Goal: Task Accomplishment & Management: Manage account settings

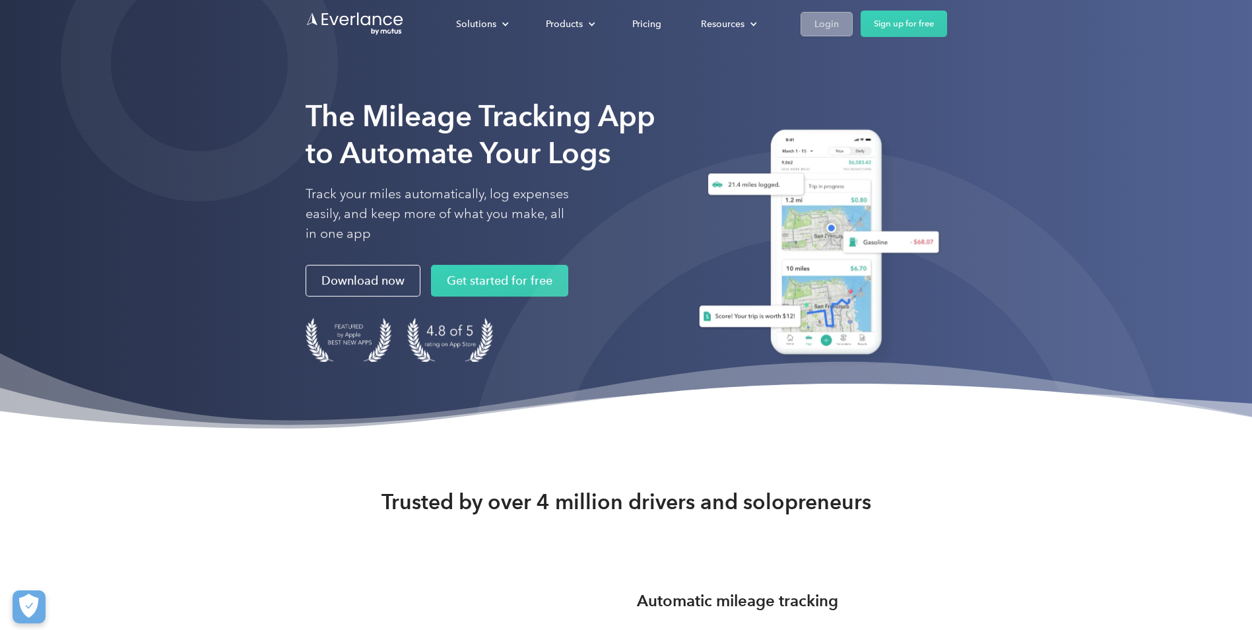
click at [811, 32] on link "Login" at bounding box center [826, 24] width 52 height 24
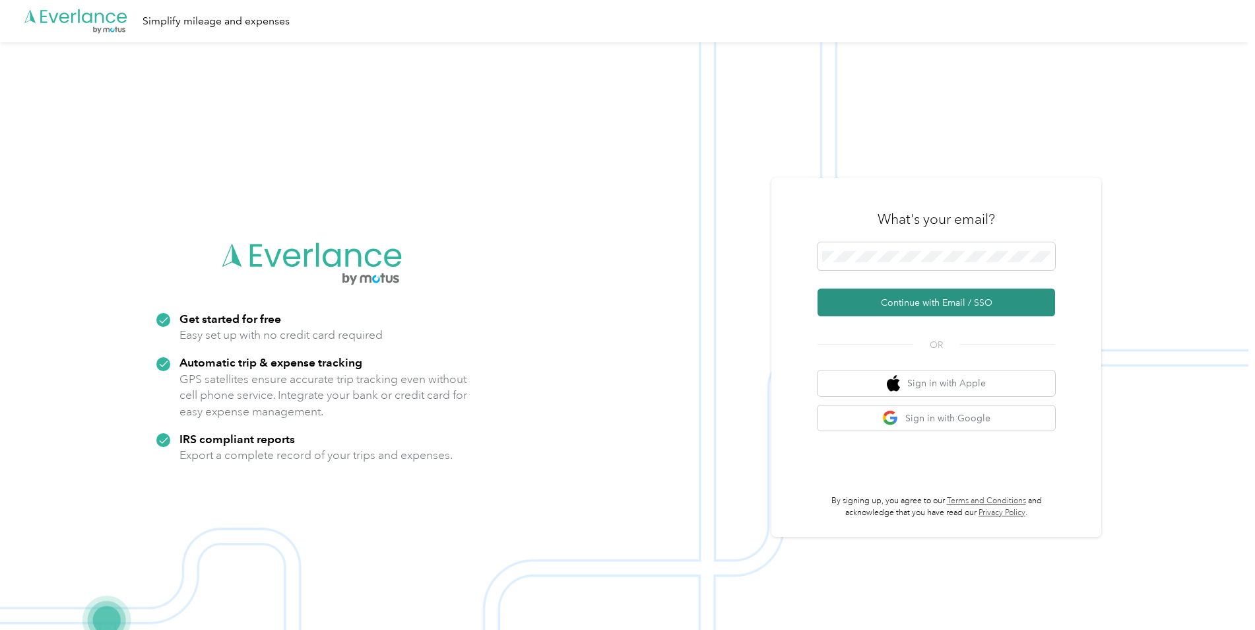
click at [901, 305] on button "Continue with Email / SSO" at bounding box center [937, 302] width 238 height 28
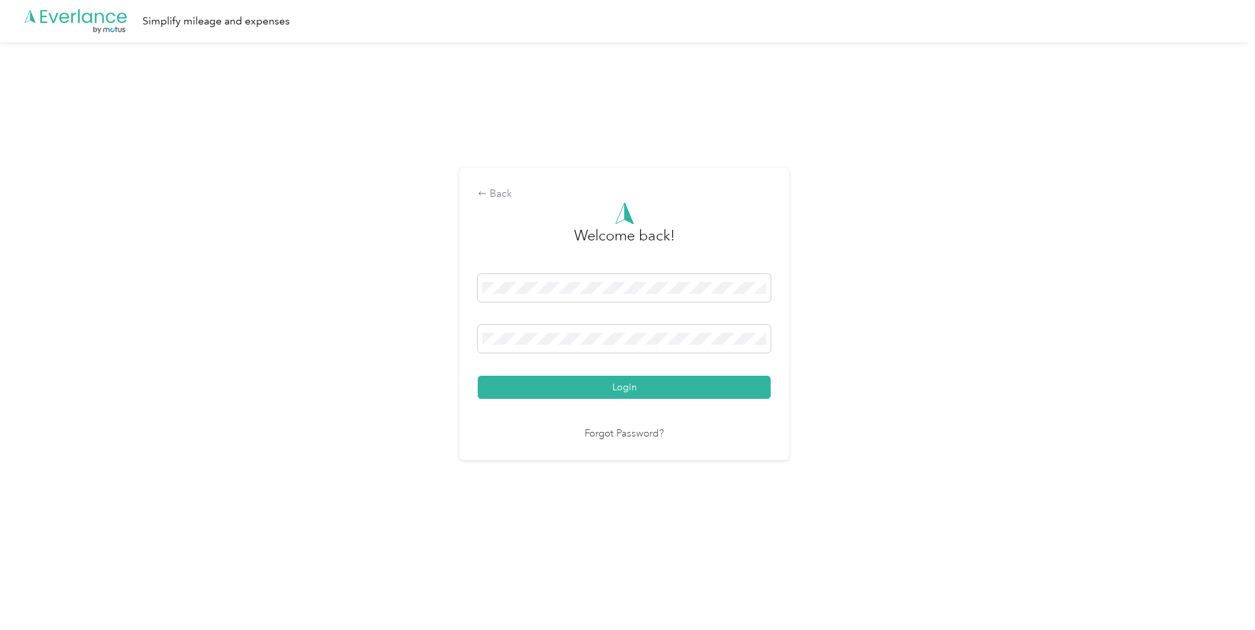
click at [551, 396] on button "Login" at bounding box center [624, 386] width 293 height 23
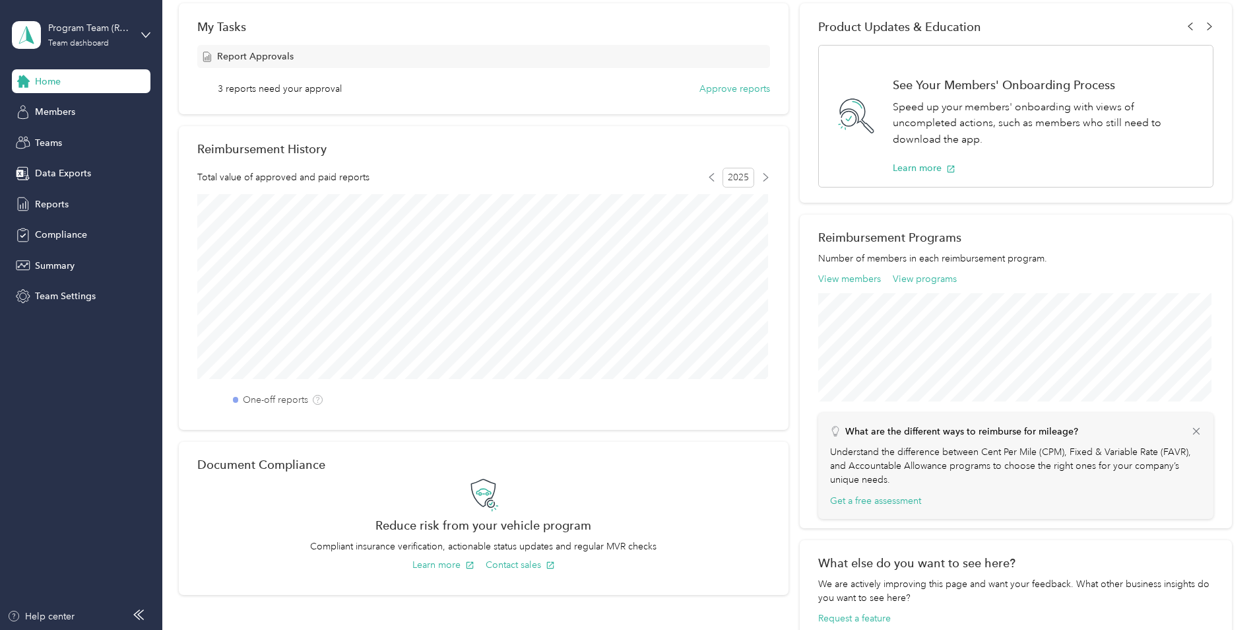
scroll to position [264, 0]
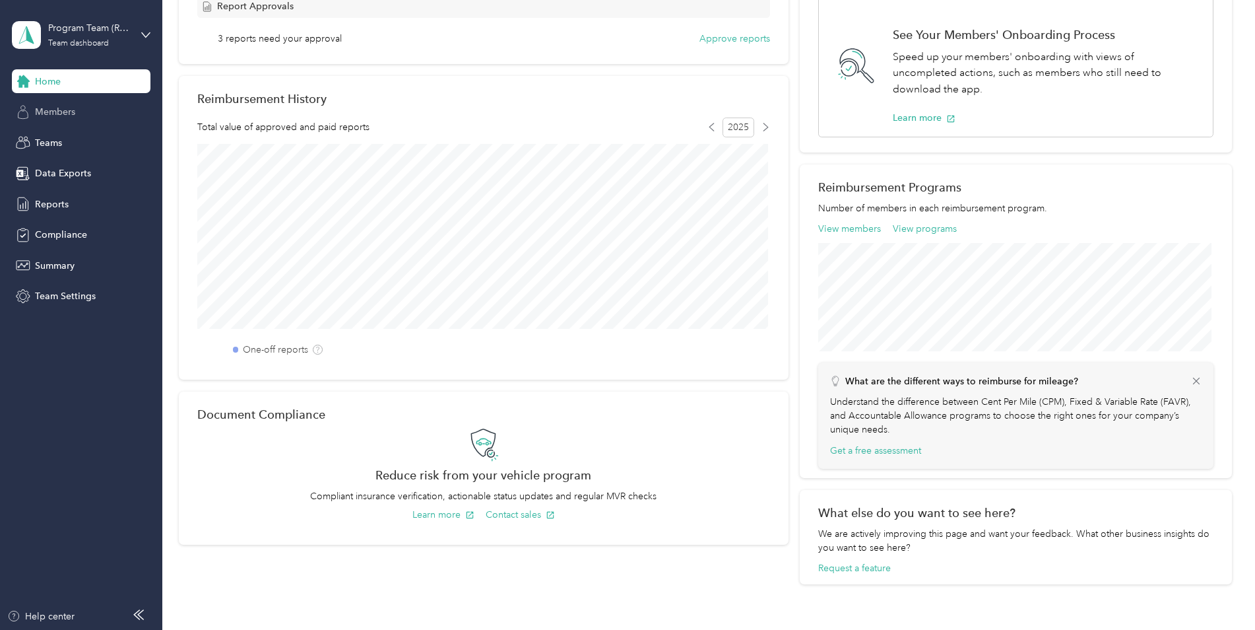
click at [96, 106] on div "Members" at bounding box center [81, 112] width 139 height 24
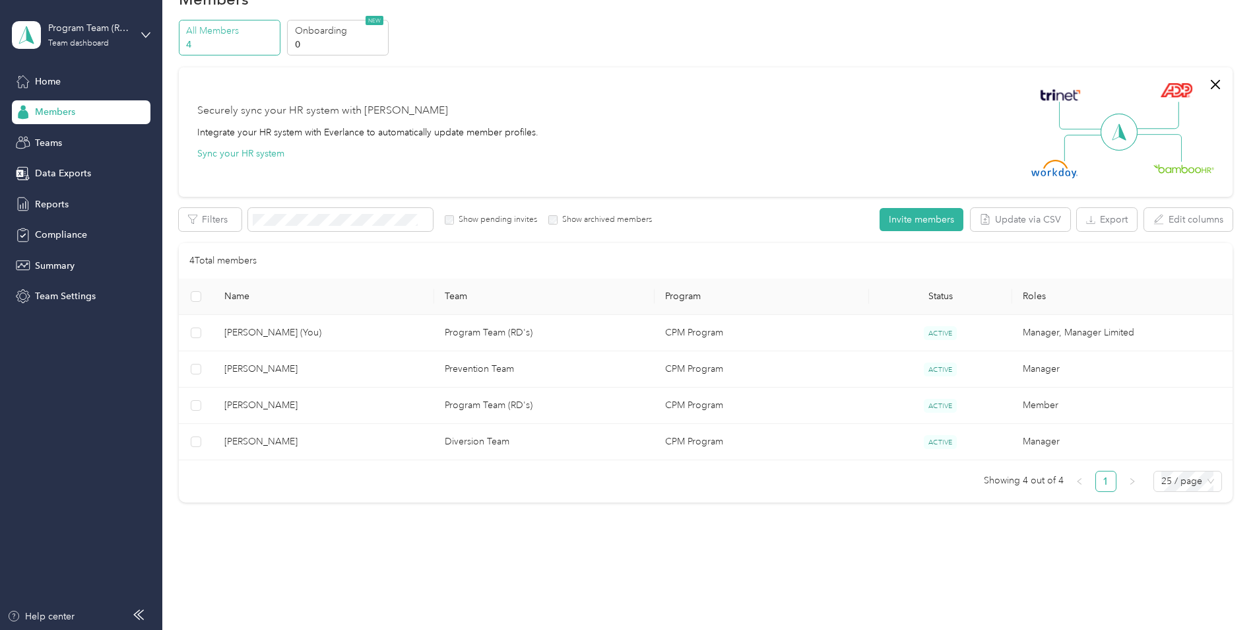
scroll to position [59, 0]
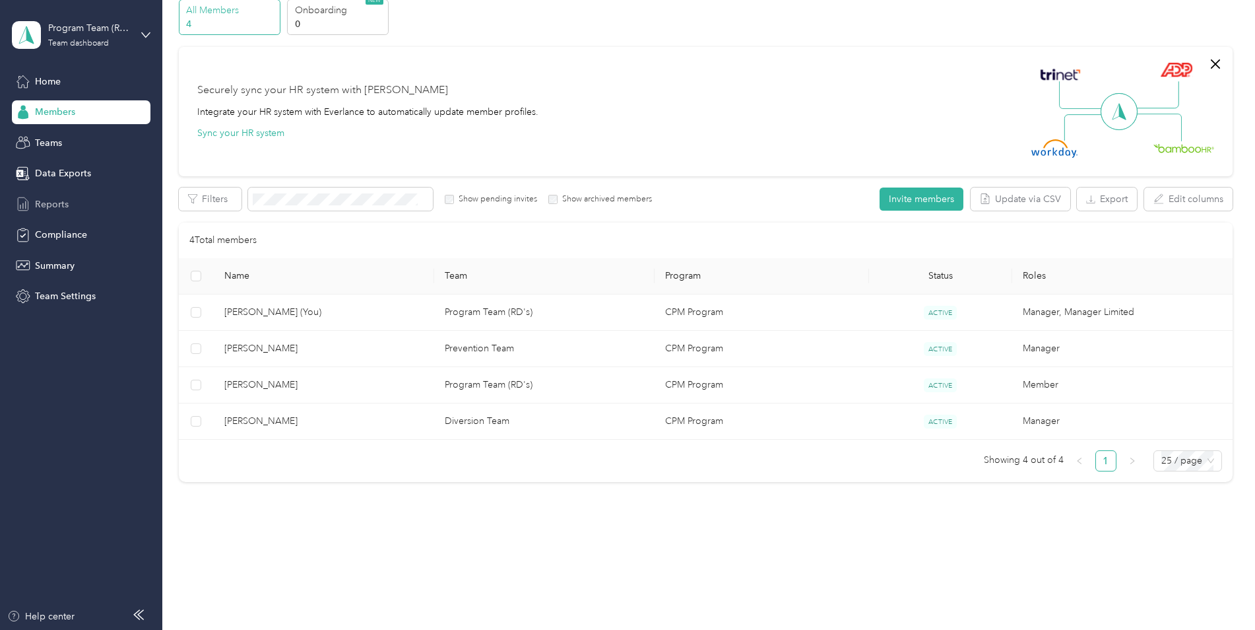
click at [92, 203] on div "Reports" at bounding box center [81, 204] width 139 height 24
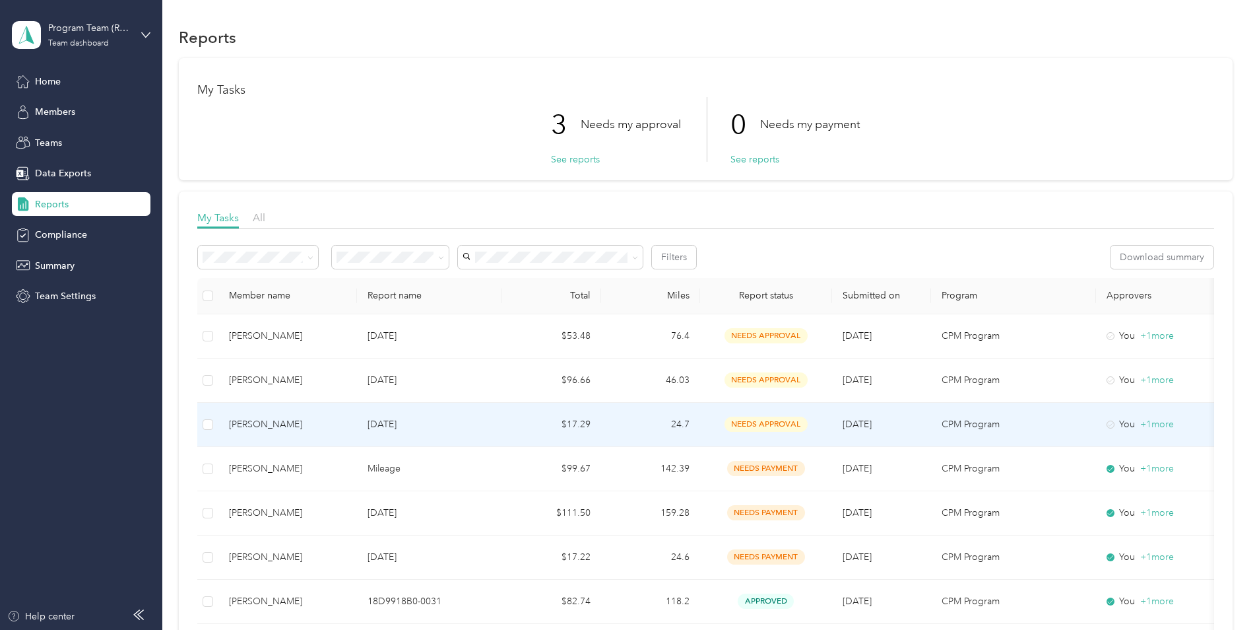
click at [480, 432] on td "Aug 2025" at bounding box center [429, 425] width 145 height 44
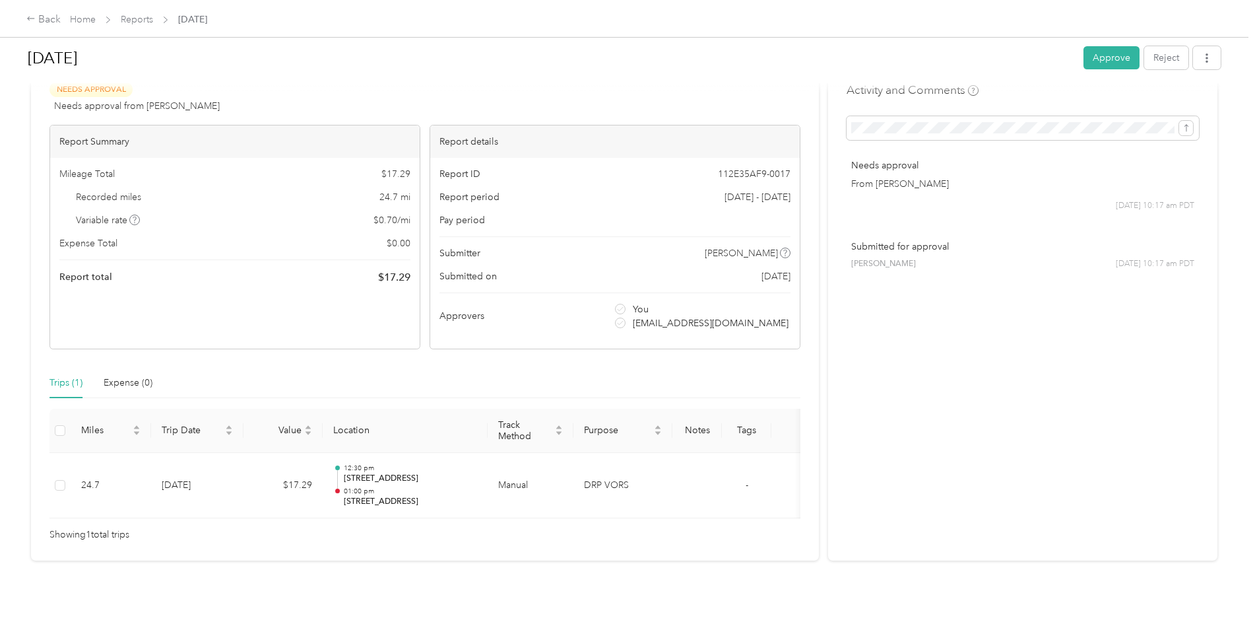
scroll to position [57, 0]
click at [1105, 59] on button "Approve" at bounding box center [1112, 57] width 56 height 23
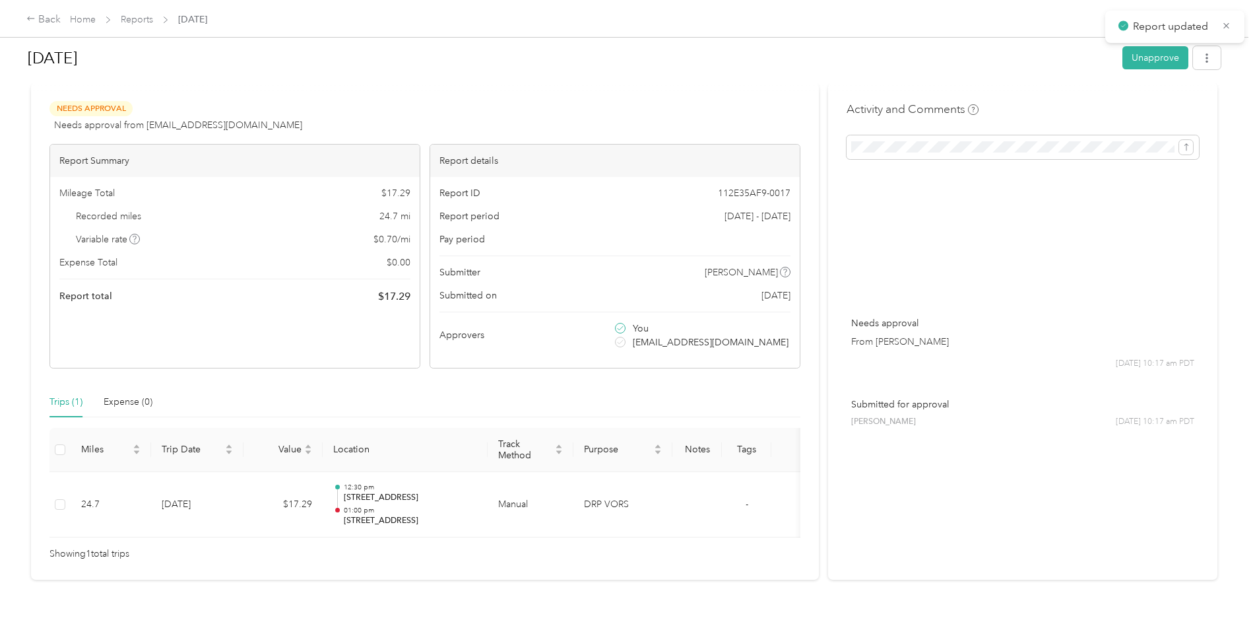
scroll to position [0, 0]
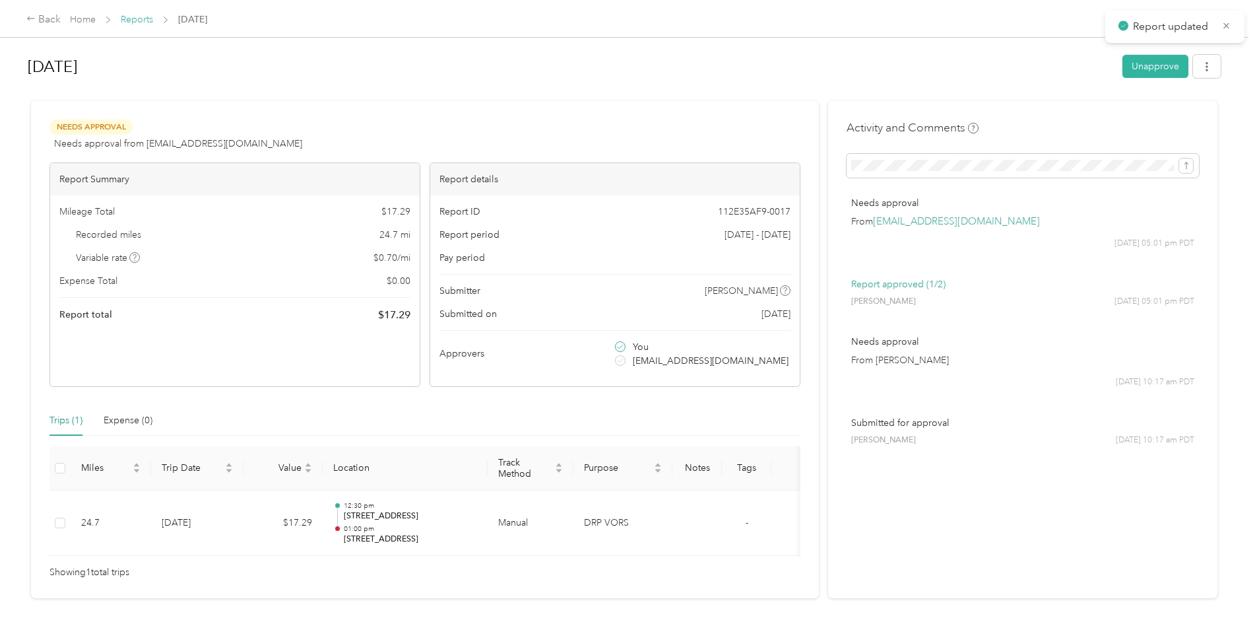
click at [141, 24] on link "Reports" at bounding box center [137, 19] width 32 height 11
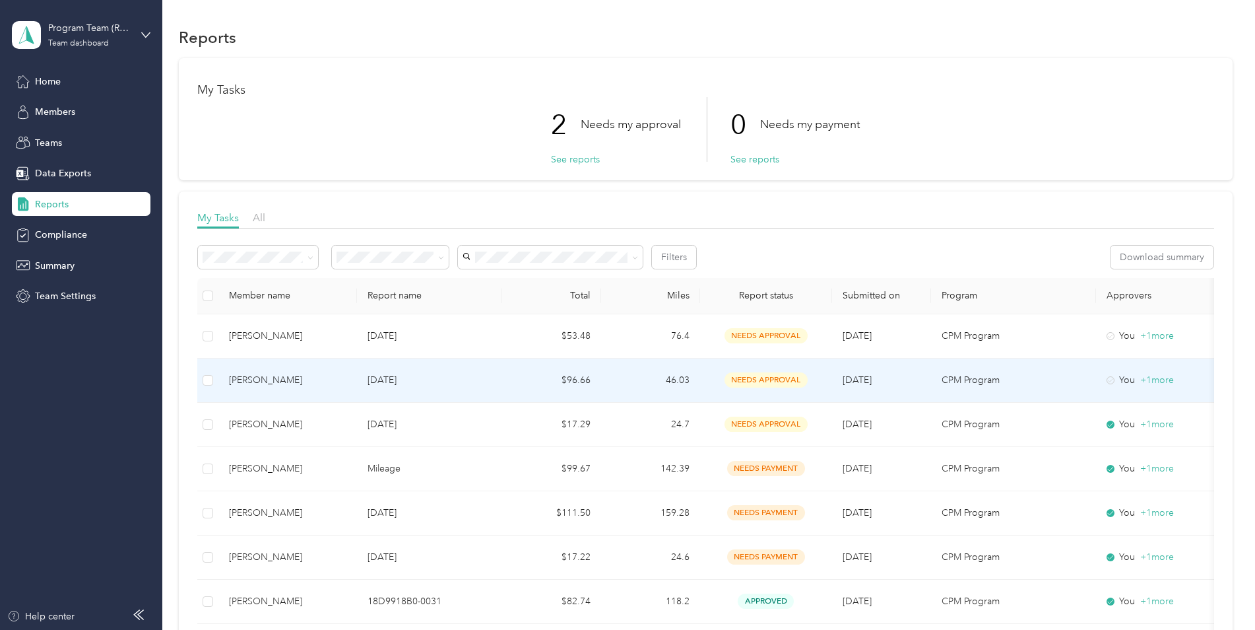
click at [612, 377] on td "46.03" at bounding box center [650, 380] width 99 height 44
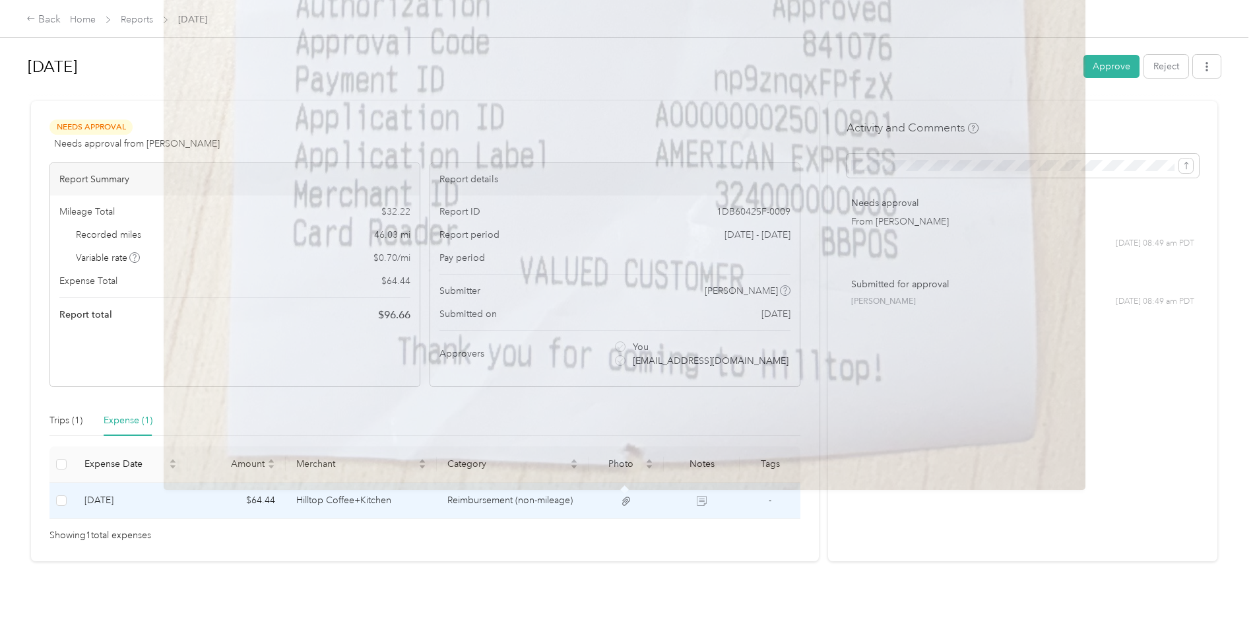
click at [624, 500] on icon at bounding box center [626, 500] width 8 height 9
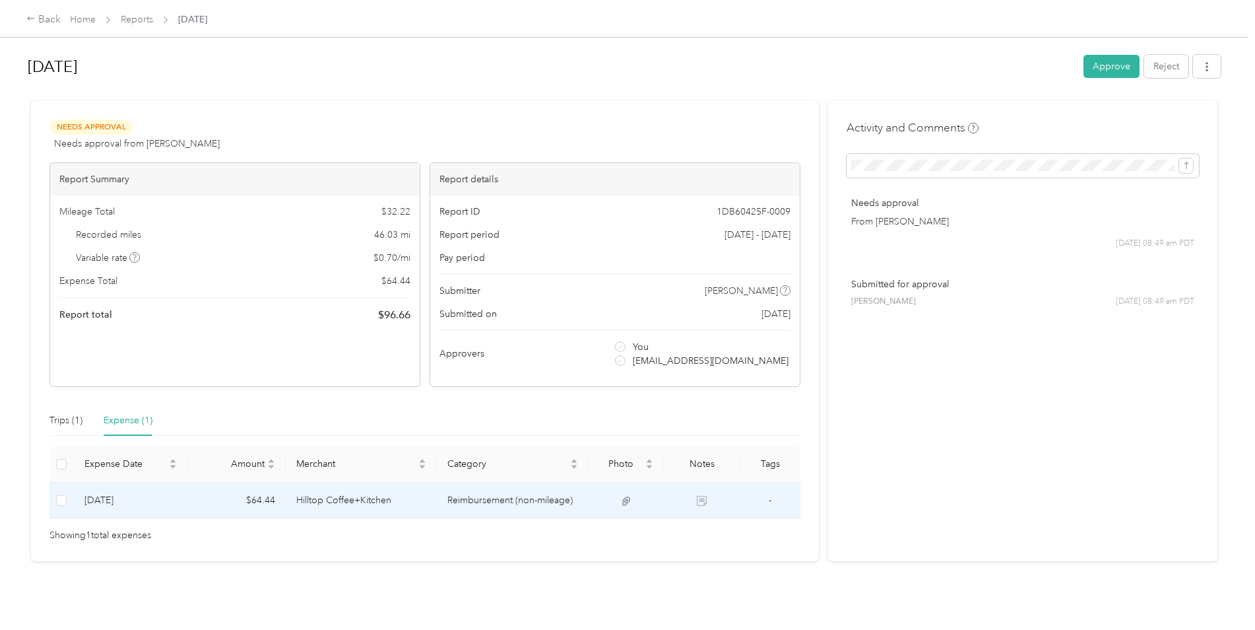
click at [591, 502] on td at bounding box center [627, 500] width 76 height 36
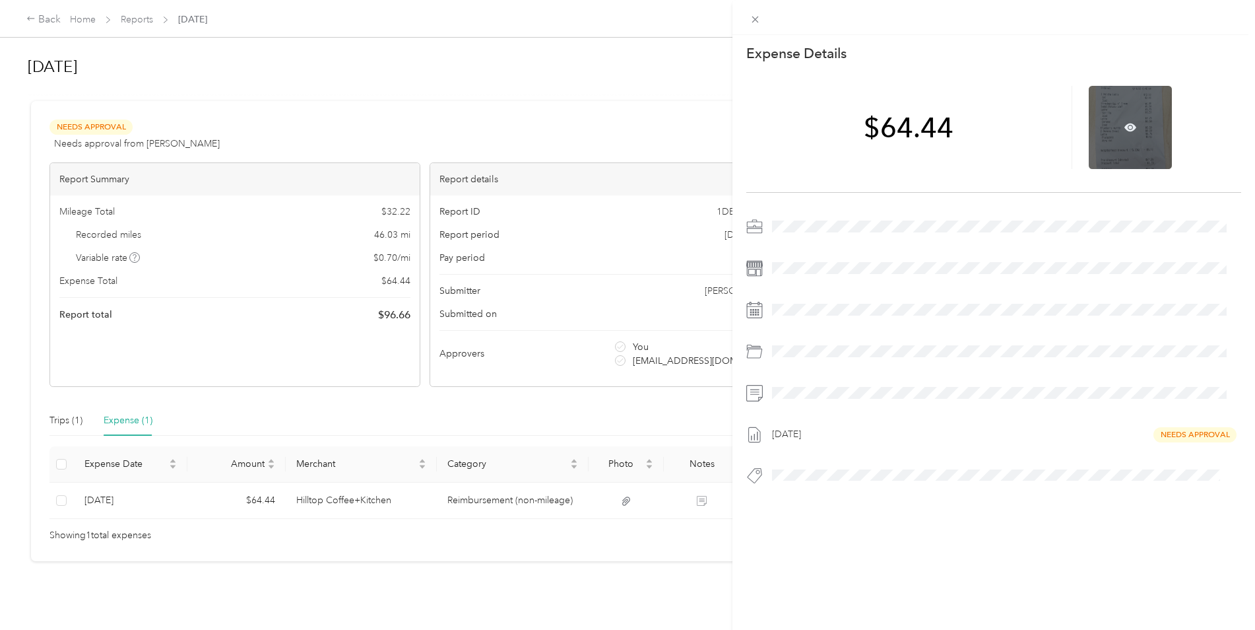
click at [1116, 125] on div at bounding box center [1130, 127] width 83 height 83
click at [1127, 128] on icon at bounding box center [1131, 127] width 12 height 8
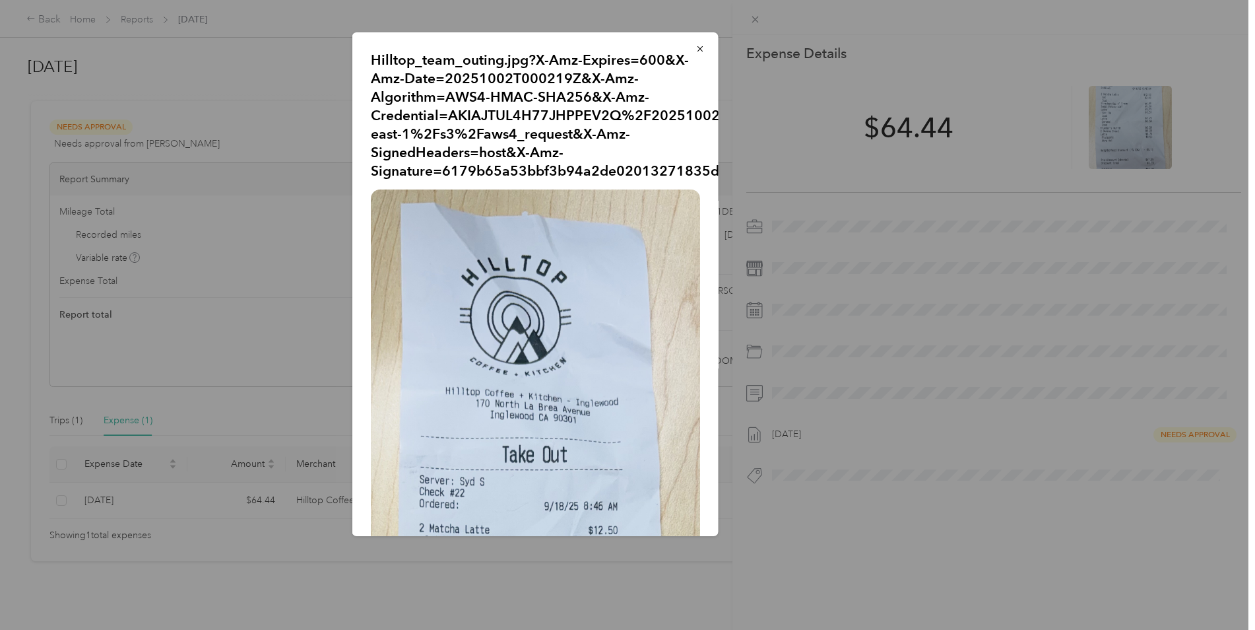
click at [833, 152] on div "Hilltop_team_outing.jpg?X-Amz-Expires=600&X-Amz-Date=20251002T000219Z&X-Amz-Alg…" at bounding box center [811, 285] width 366 height 507
click at [696, 51] on icon "button" at bounding box center [700, 48] width 9 height 9
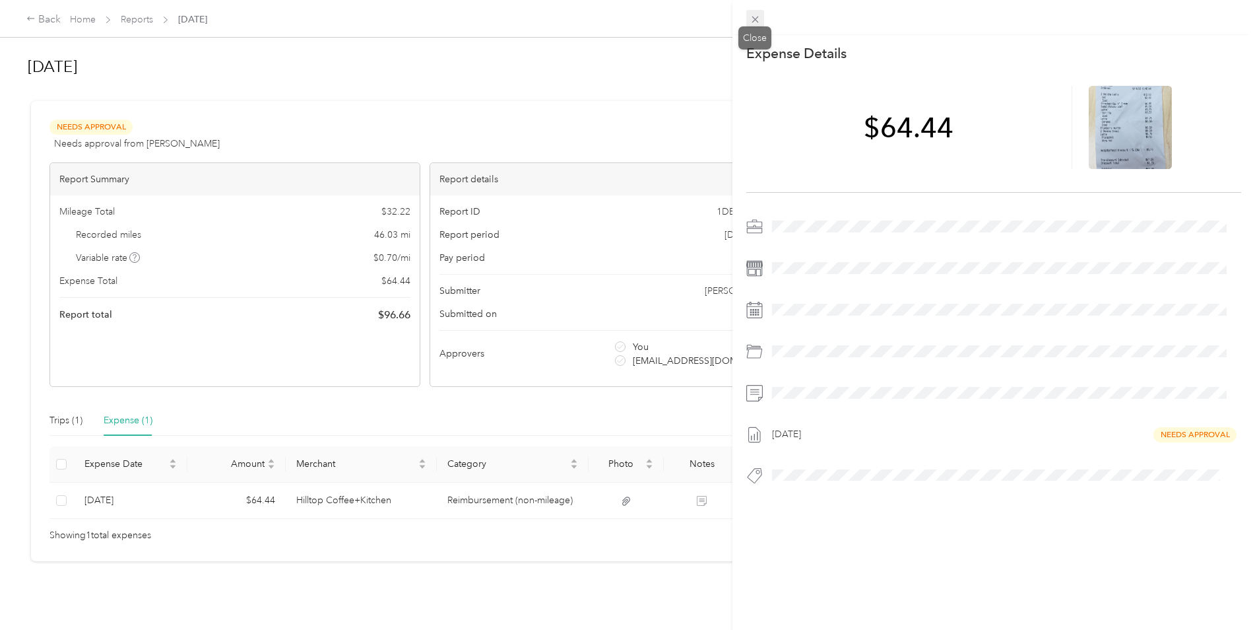
click at [758, 16] on icon at bounding box center [755, 19] width 11 height 11
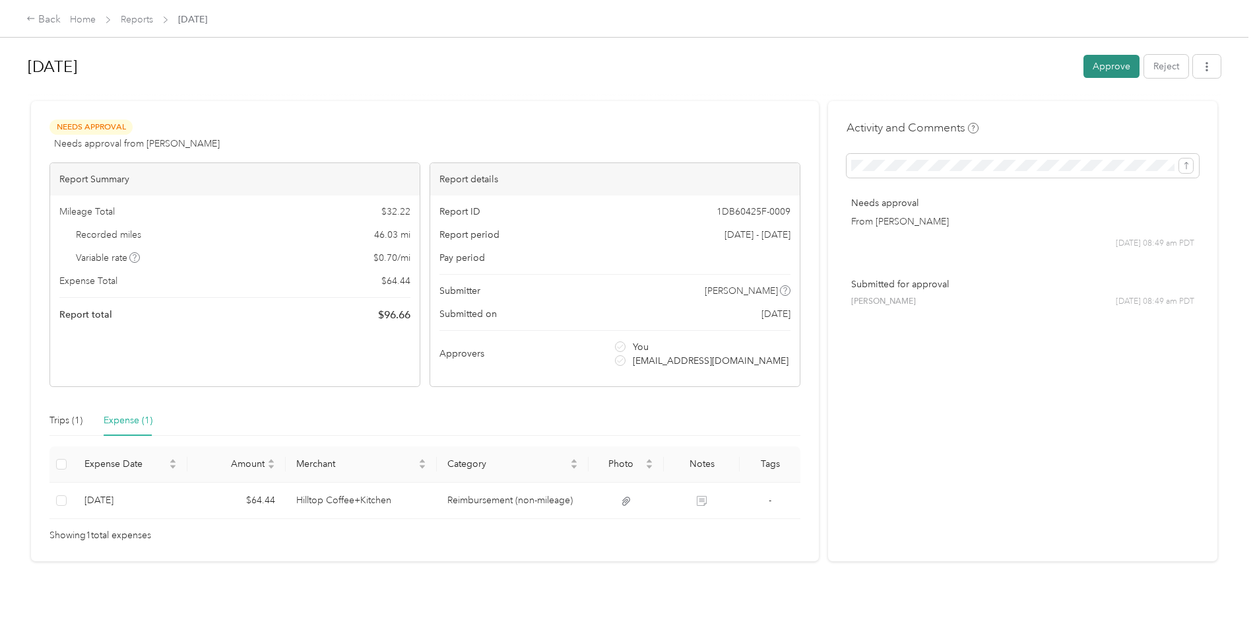
click at [1107, 60] on button "Approve" at bounding box center [1112, 66] width 56 height 23
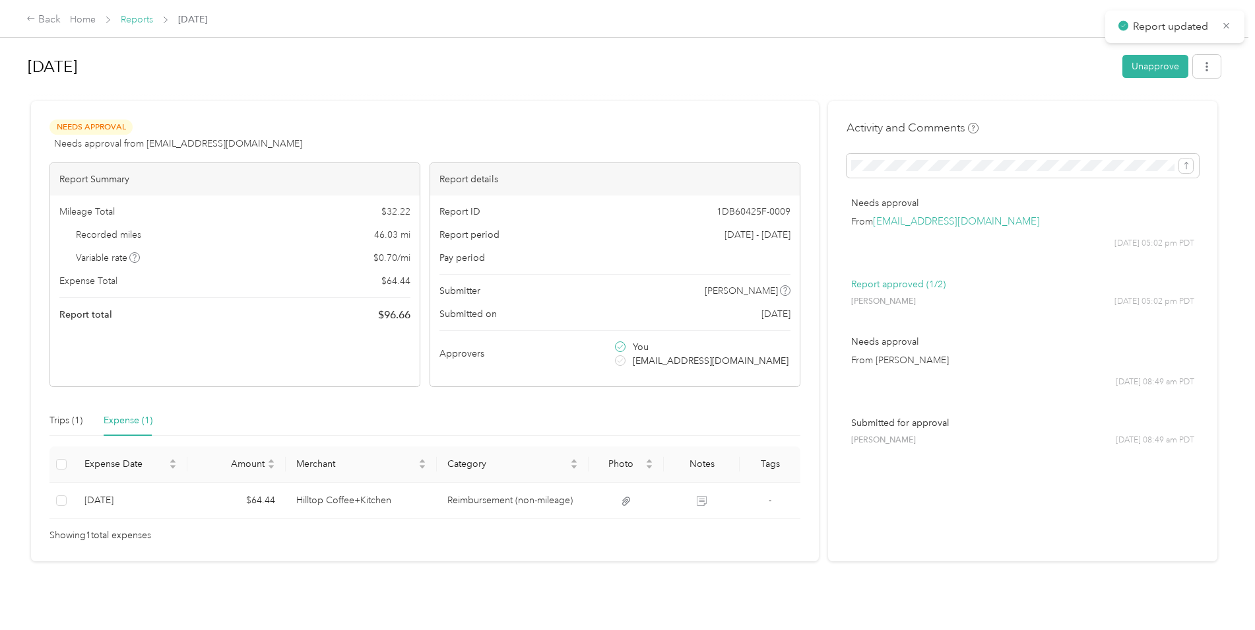
click at [148, 20] on link "Reports" at bounding box center [137, 19] width 32 height 11
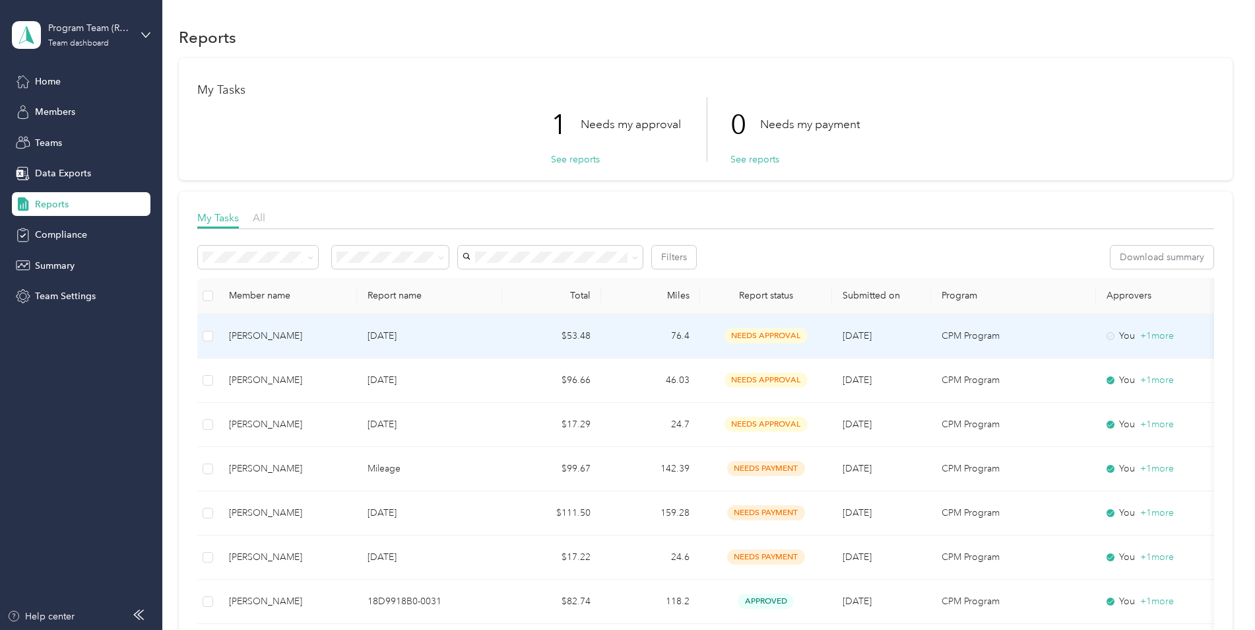
click at [603, 335] on td "76.4" at bounding box center [650, 336] width 99 height 44
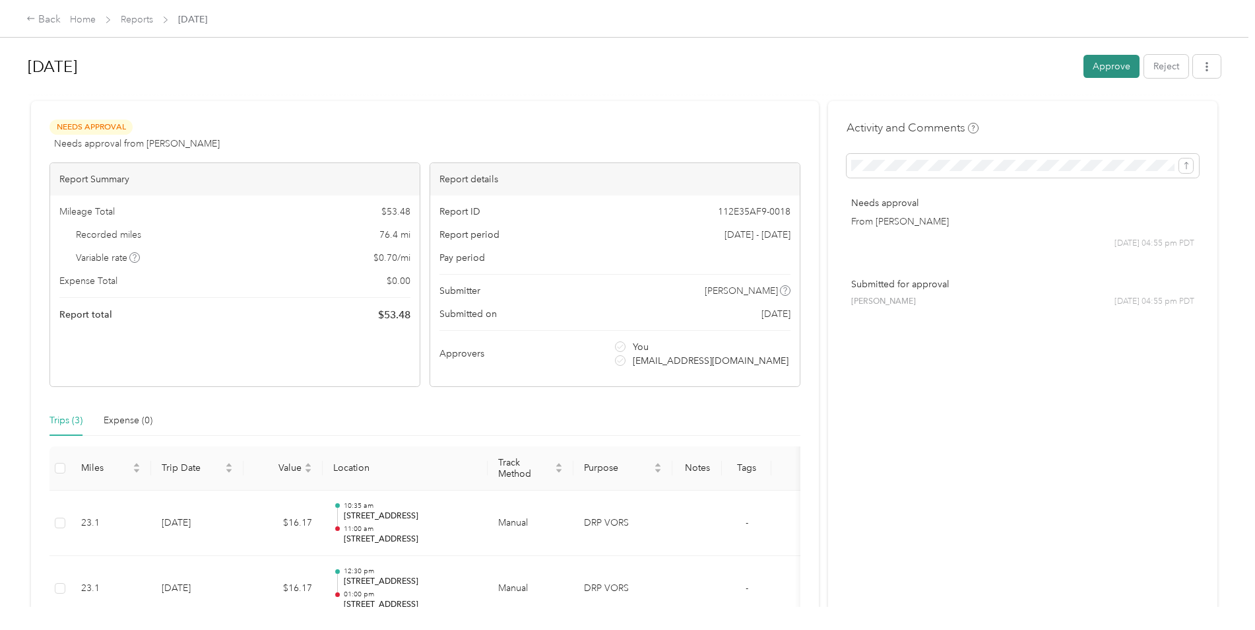
click at [1109, 75] on button "Approve" at bounding box center [1112, 66] width 56 height 23
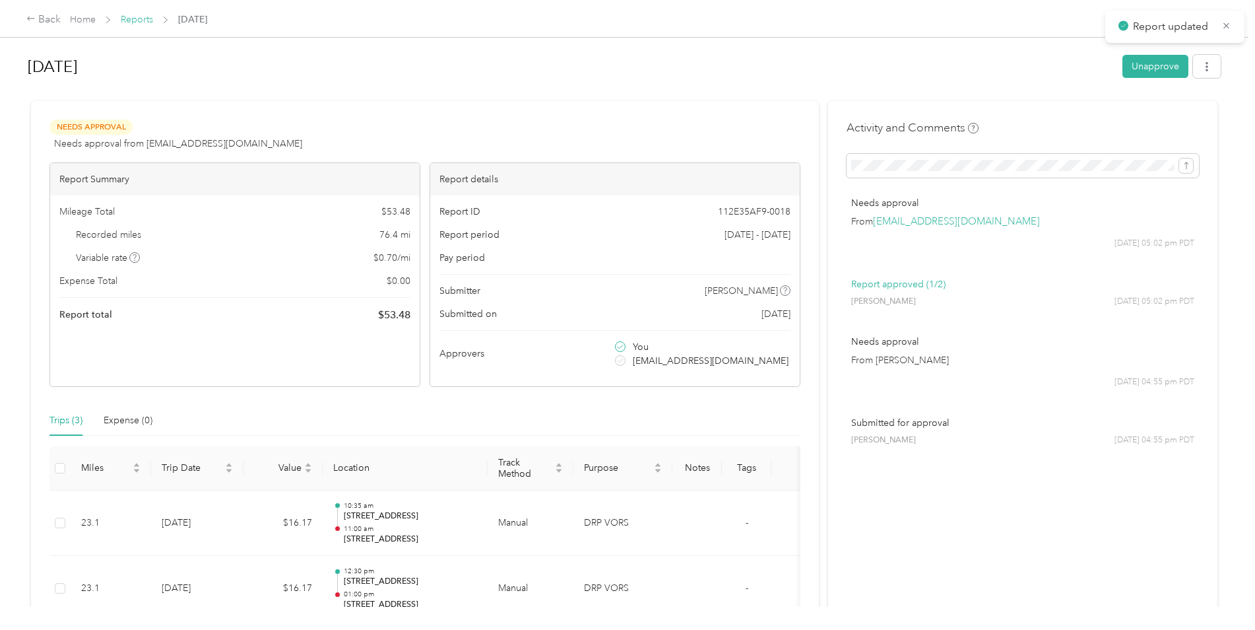
click at [141, 20] on link "Reports" at bounding box center [137, 19] width 32 height 11
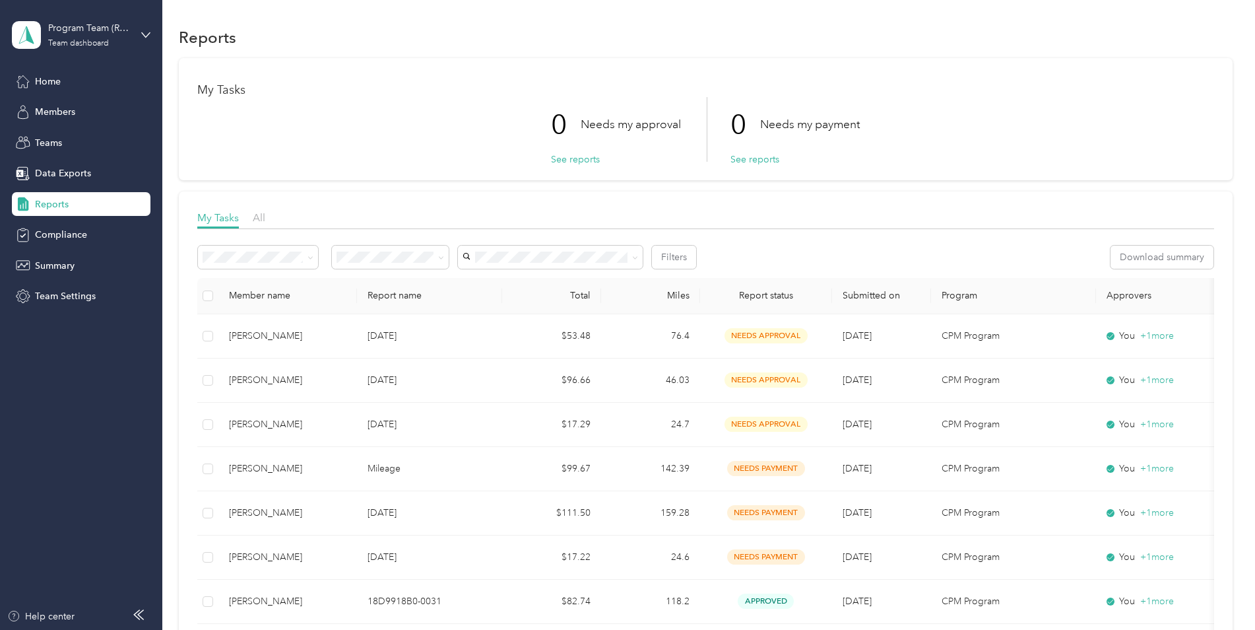
drag, startPoint x: 795, startPoint y: 219, endPoint x: 473, endPoint y: 213, distance: 322.1
click at [795, 219] on div "My Tasks All" at bounding box center [705, 219] width 1017 height 19
click at [86, 44] on div "Team dashboard" at bounding box center [78, 44] width 61 height 8
click at [86, 141] on div "Personal dashboard" at bounding box center [65, 138] width 83 height 14
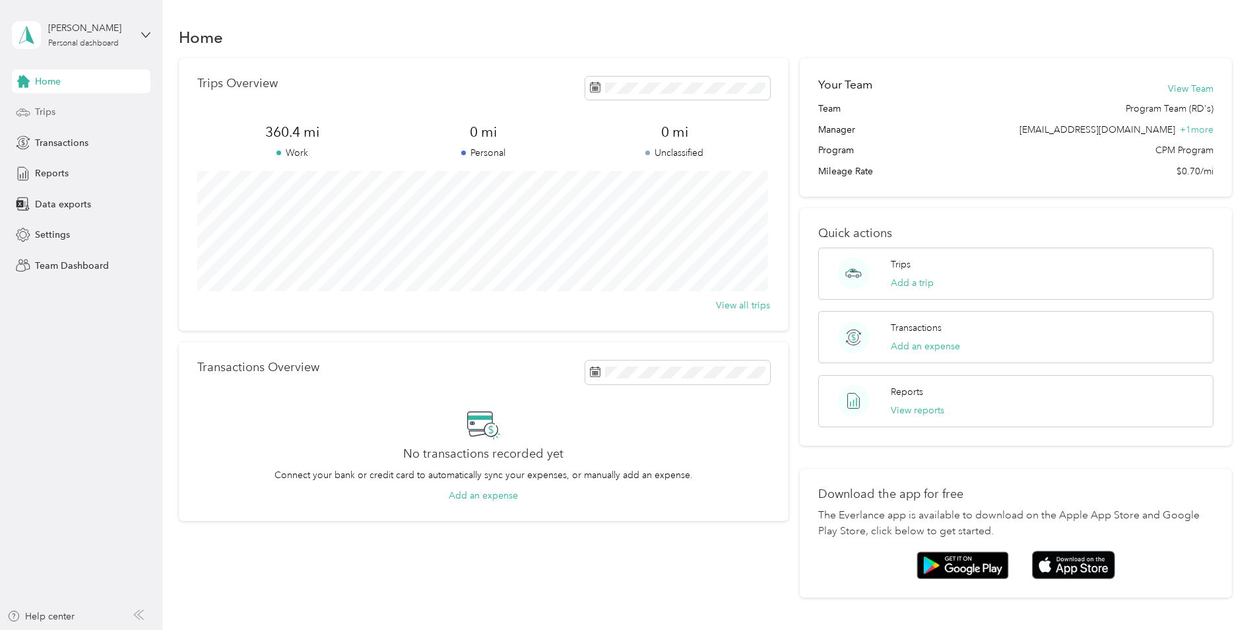
click at [64, 115] on div "Trips" at bounding box center [81, 112] width 139 height 24
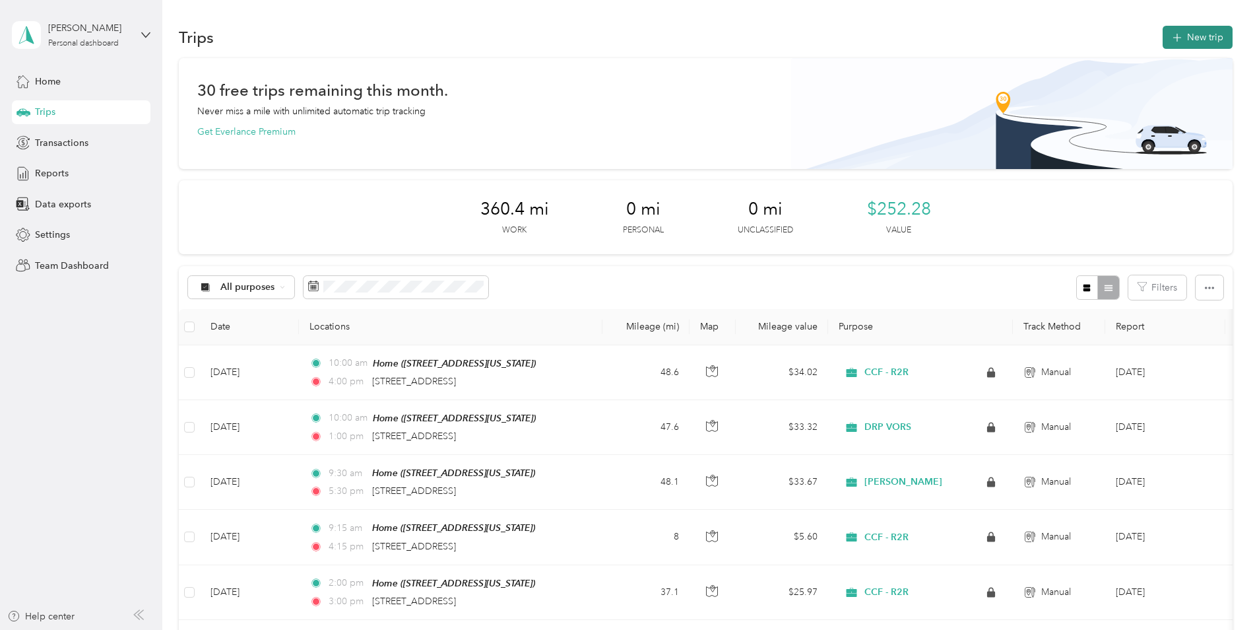
click at [1197, 35] on button "New trip" at bounding box center [1198, 37] width 70 height 23
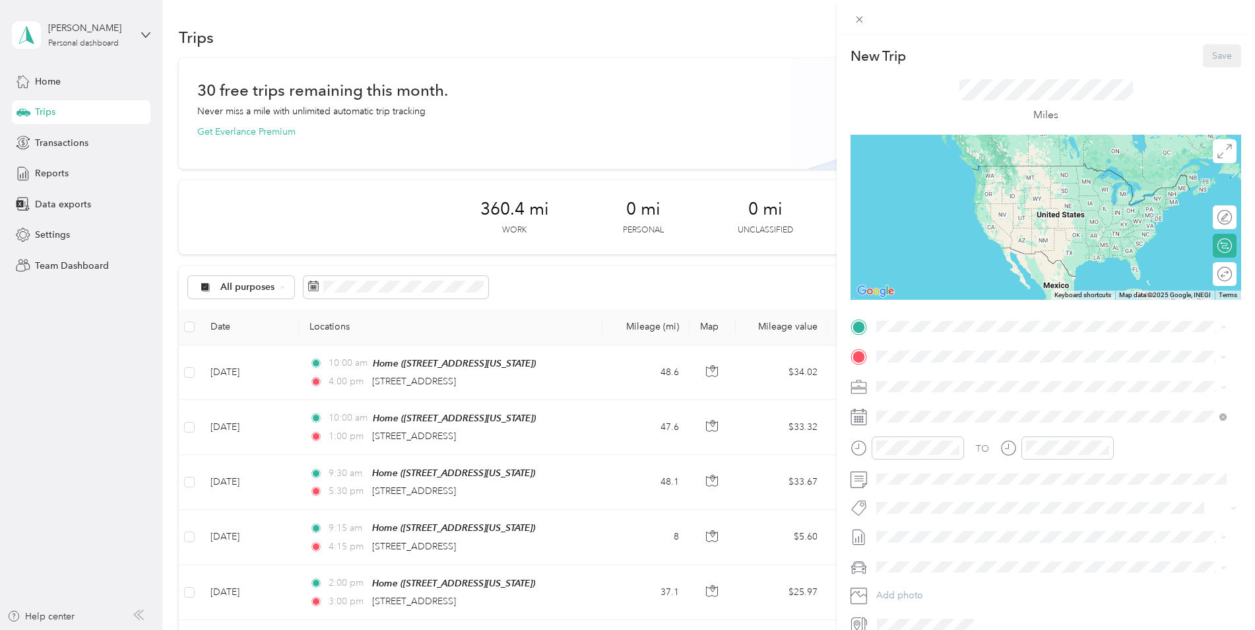
click at [919, 380] on strong "Home" at bounding box center [914, 379] width 26 height 12
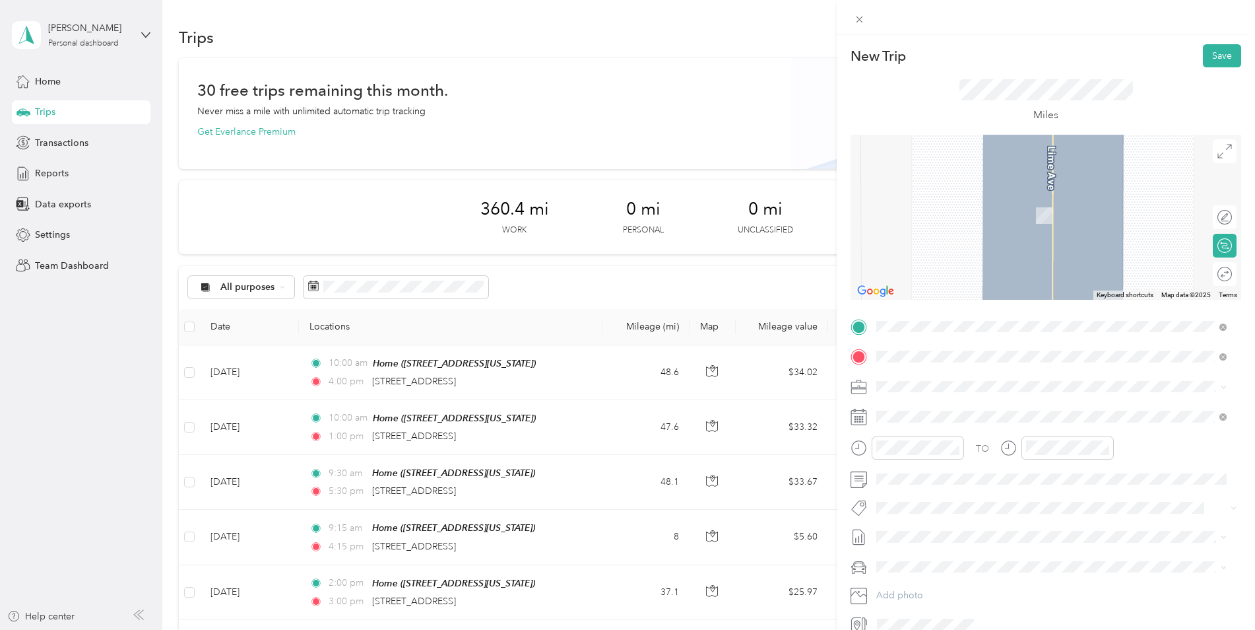
click at [1028, 407] on span "Condon Avenue Inglewood, California 90304, United States" at bounding box center [1059, 404] width 317 height 12
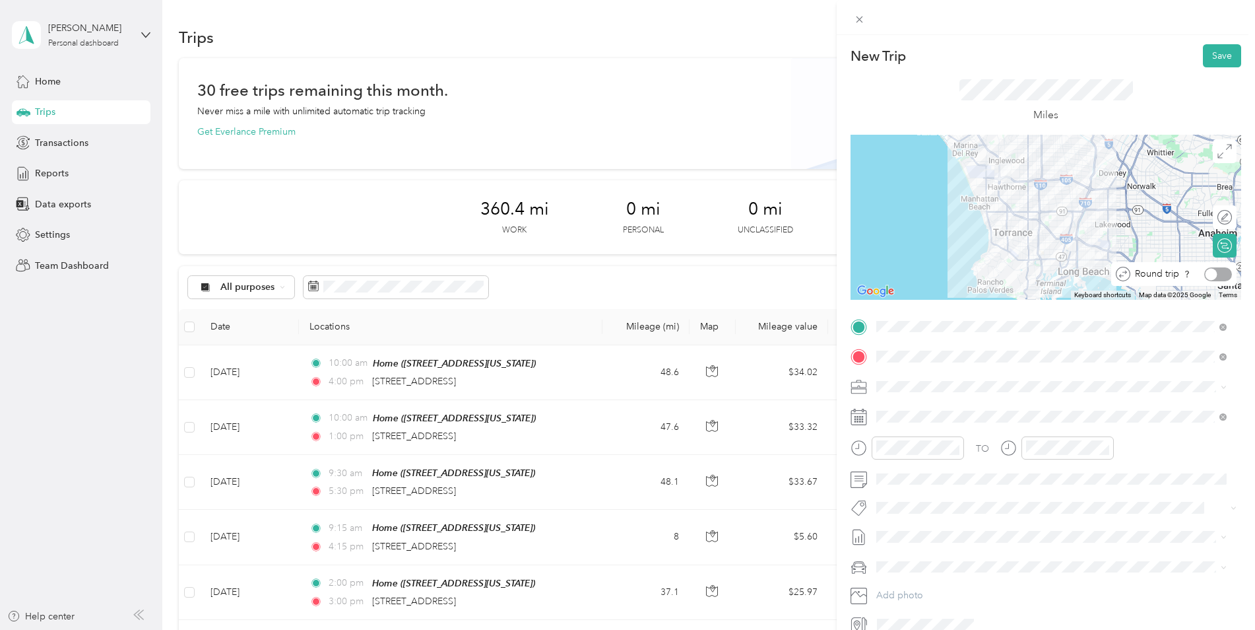
click at [1206, 271] on div at bounding box center [1212, 274] width 12 height 12
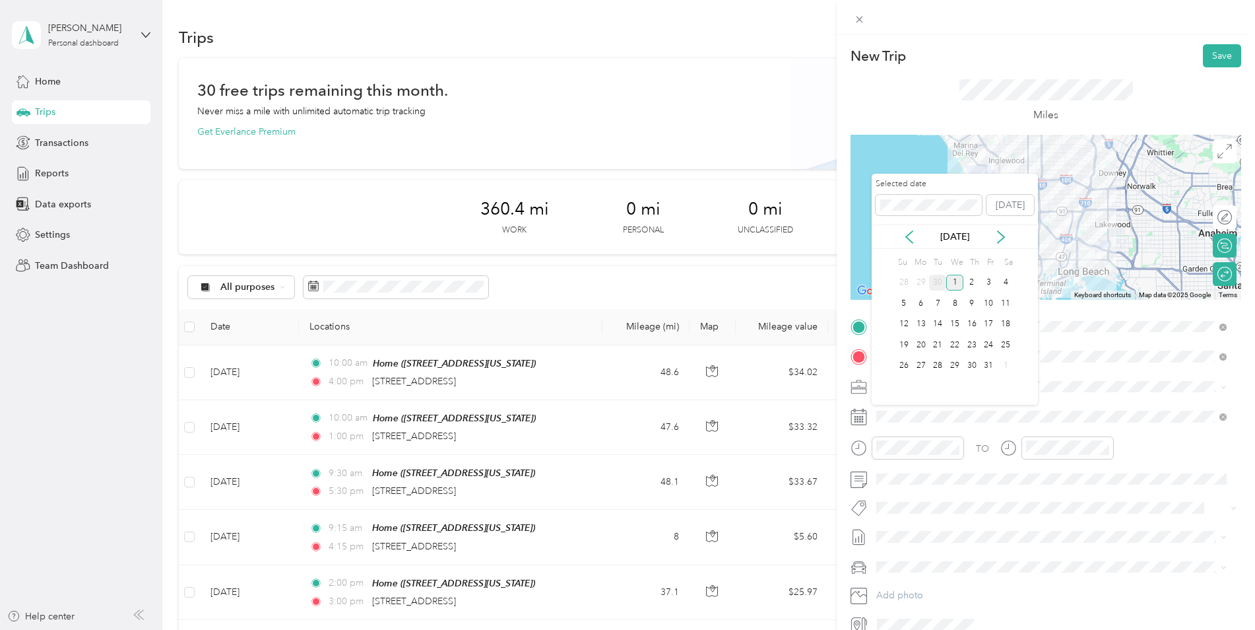
click at [942, 280] on div "30" at bounding box center [937, 283] width 17 height 16
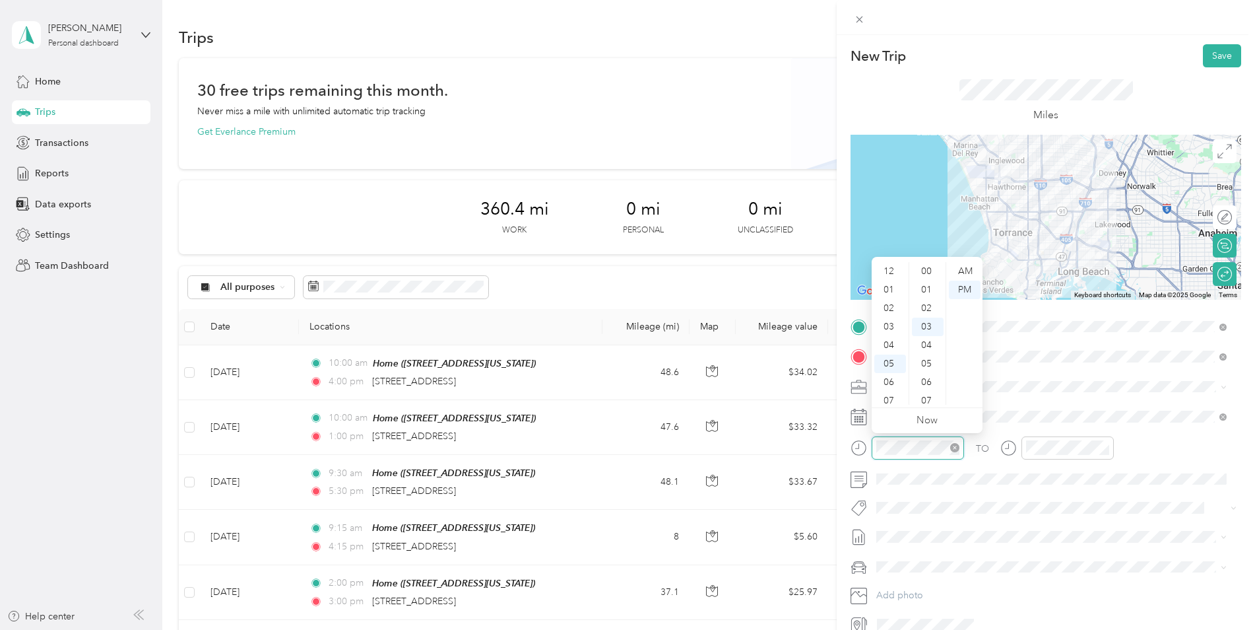
scroll to position [55, 0]
click at [888, 298] on div "02" at bounding box center [890, 295] width 32 height 18
click at [927, 275] on div "00" at bounding box center [928, 271] width 32 height 18
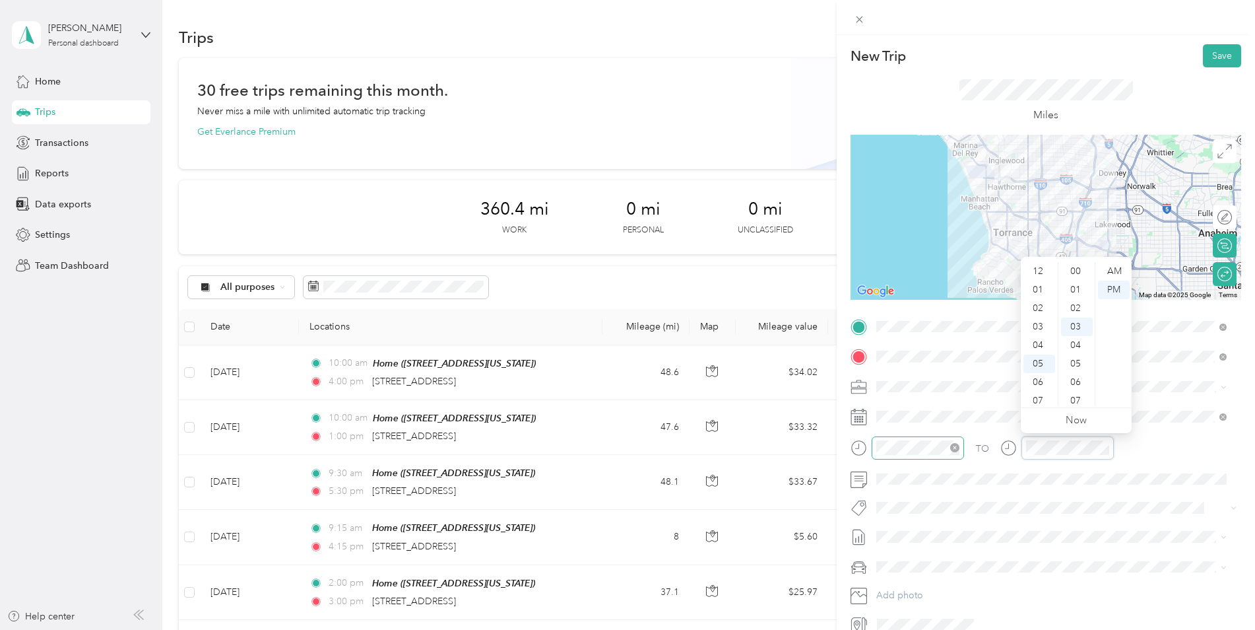
scroll to position [79, 0]
click at [1035, 331] on div "04" at bounding box center [1040, 332] width 32 height 18
click at [1071, 268] on div "00" at bounding box center [1077, 271] width 32 height 18
click at [1221, 54] on button "Save" at bounding box center [1222, 55] width 38 height 23
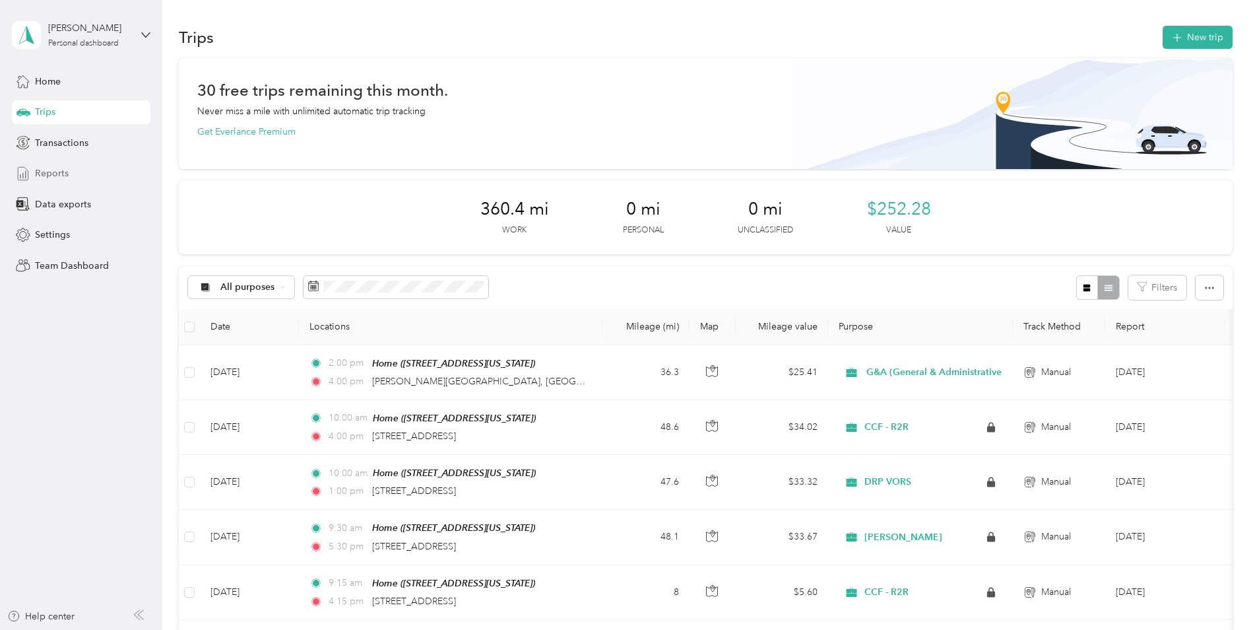
click at [83, 179] on div "Reports" at bounding box center [81, 174] width 139 height 24
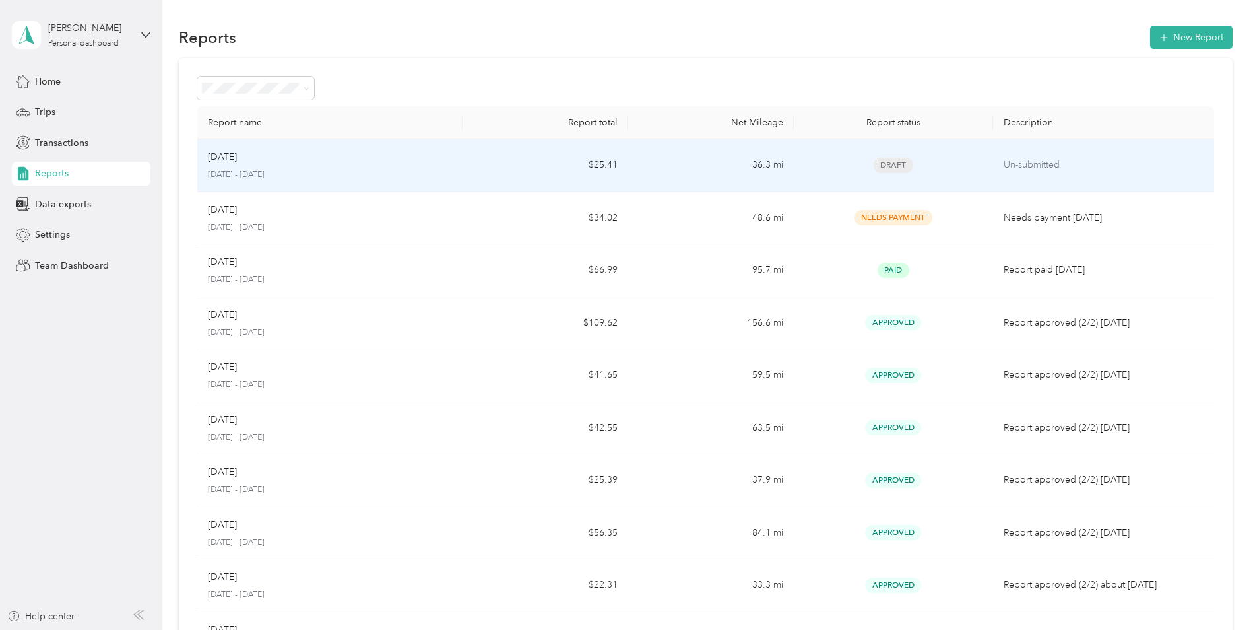
click at [812, 176] on td "Draft" at bounding box center [893, 165] width 199 height 53
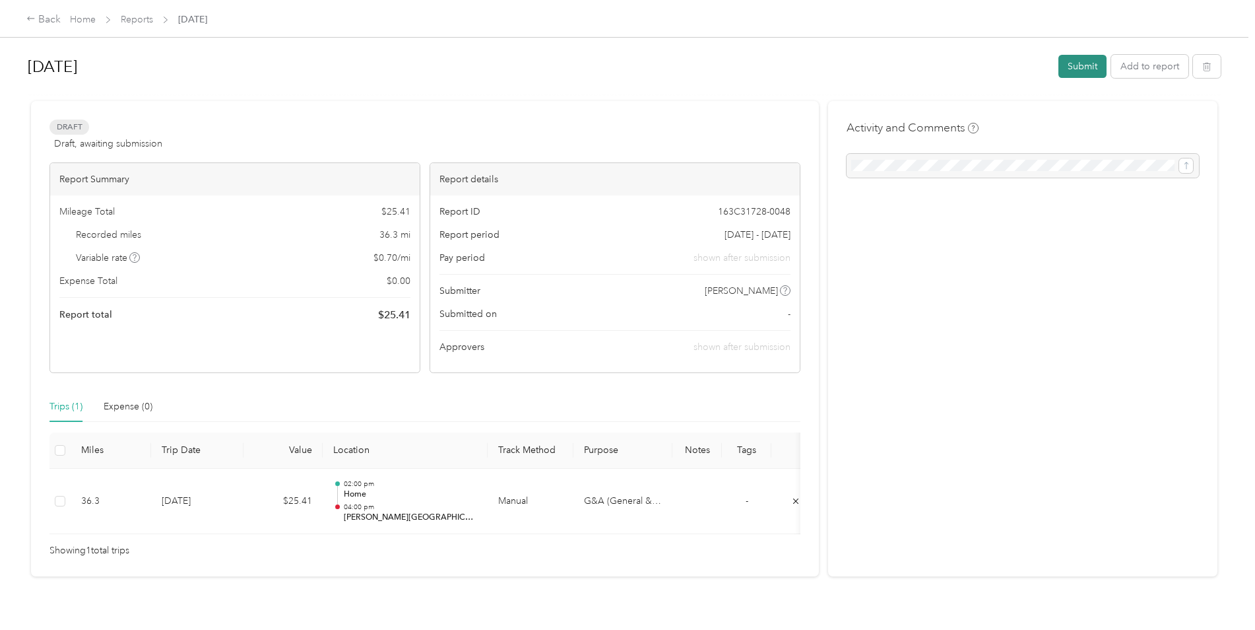
click at [1076, 67] on button "Submit" at bounding box center [1083, 66] width 48 height 23
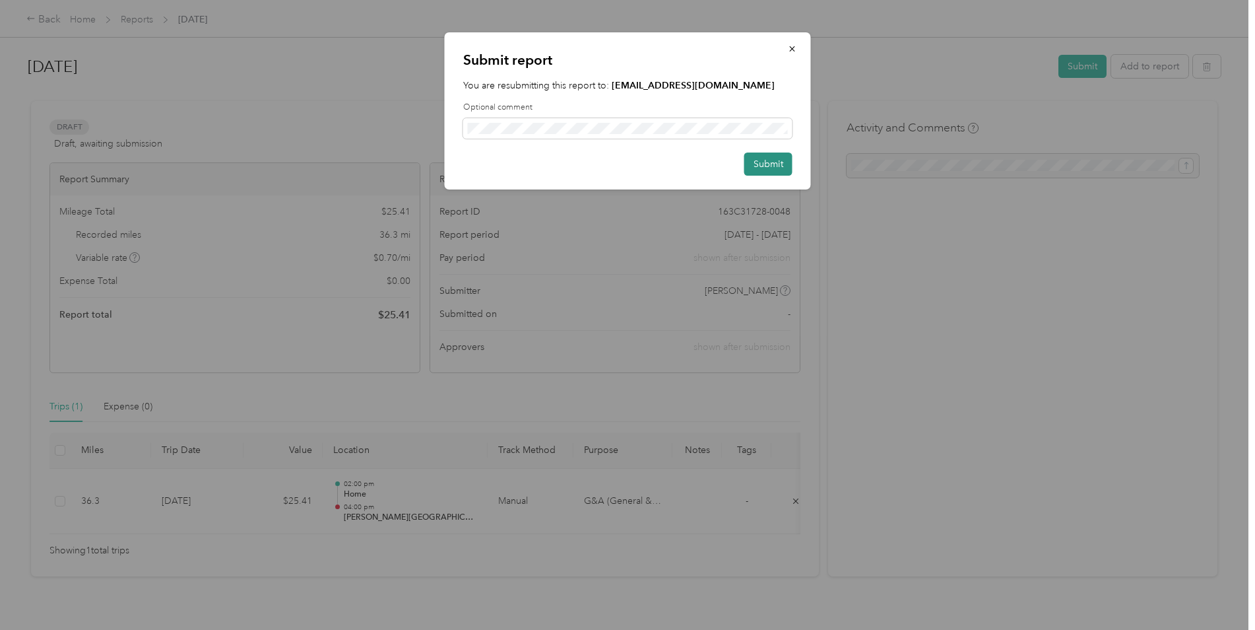
click at [768, 162] on button "Submit" at bounding box center [768, 163] width 48 height 23
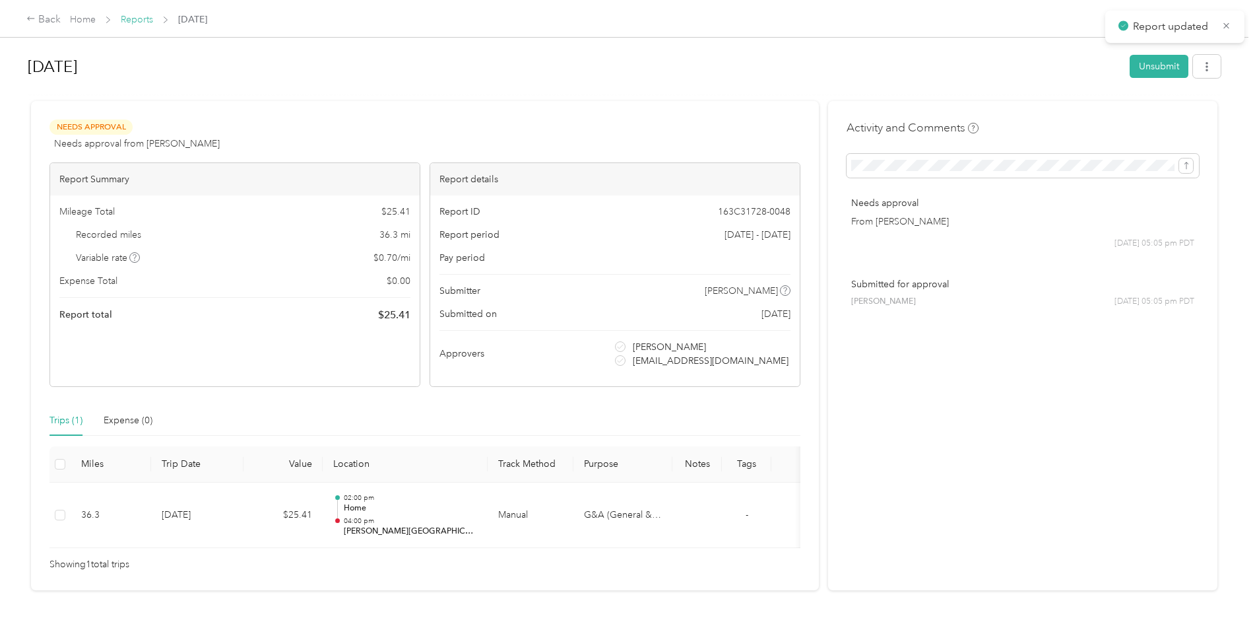
click at [144, 19] on link "Reports" at bounding box center [137, 19] width 32 height 11
